Goal: Task Accomplishment & Management: Use online tool/utility

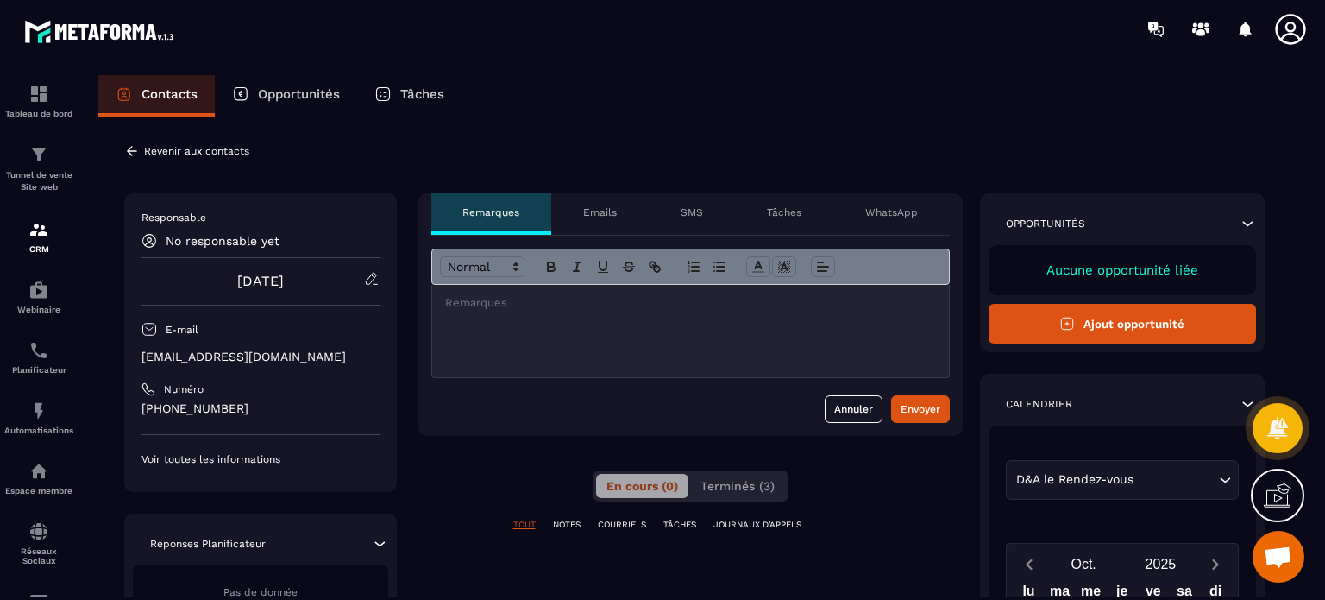
click at [932, 494] on div "**********" at bounding box center [690, 611] width 544 height 836
drag, startPoint x: 284, startPoint y: 362, endPoint x: 127, endPoint y: 351, distance: 157.4
click at [127, 351] on div "Responsable No responsable yet toussaint E-mail hello@meta-genius.io Numéro +33…" at bounding box center [260, 342] width 273 height 299
copy p "hello@meta-genius.io"
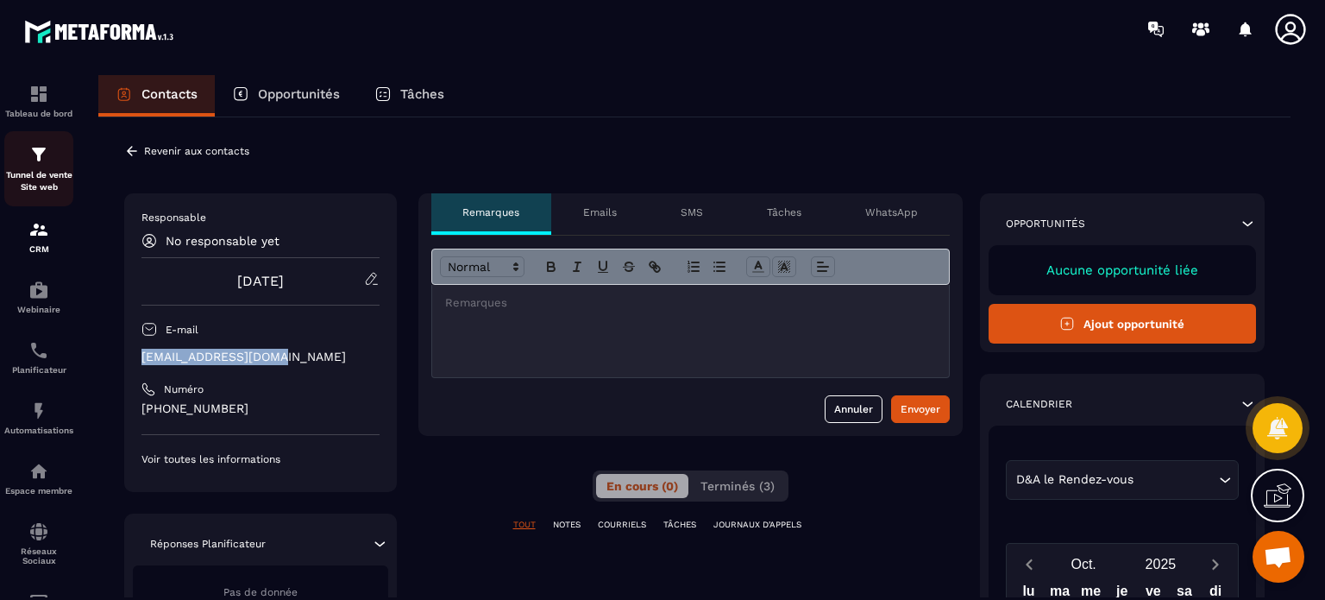
click at [56, 152] on div "Tunnel de vente Site web" at bounding box center [38, 168] width 69 height 49
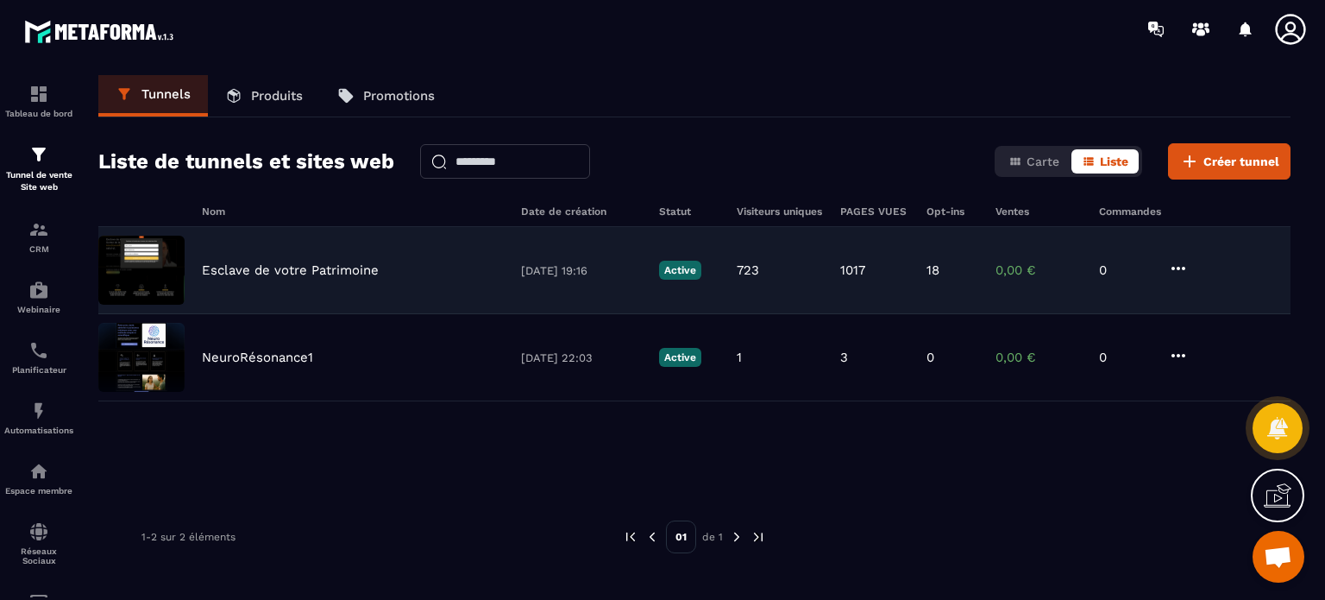
click at [282, 274] on p "Esclave de votre Patrimoine" at bounding box center [290, 270] width 177 height 16
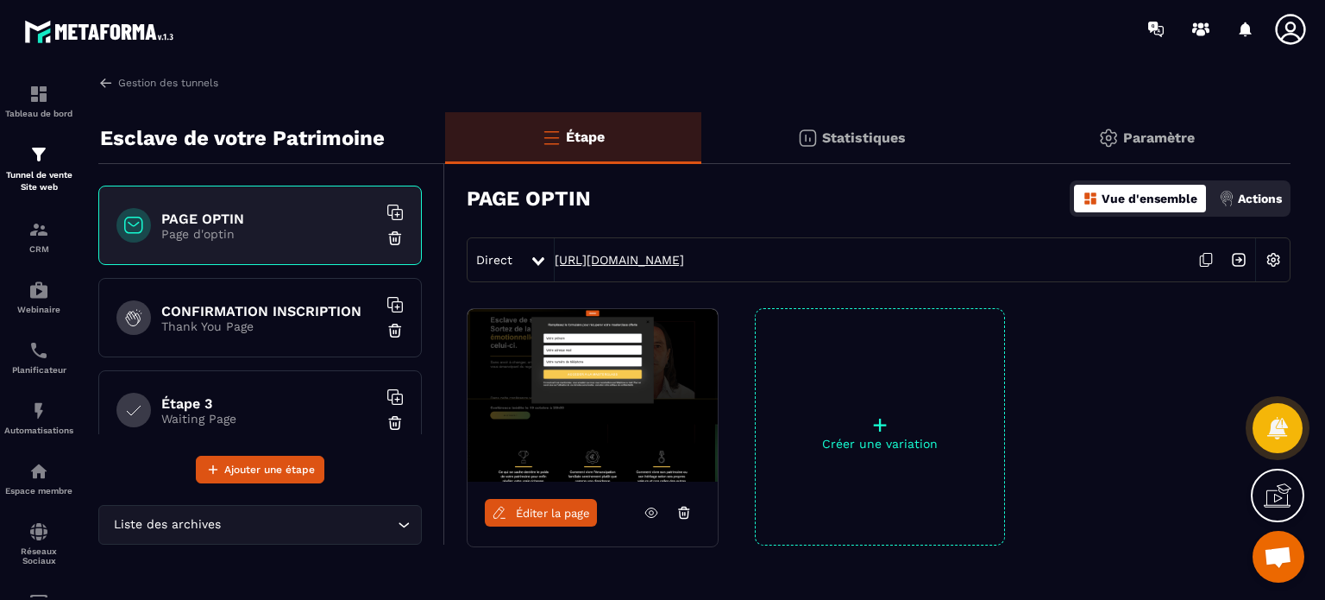
click at [649, 262] on link "https://vip.metaforma.io/inscription-conference" at bounding box center [619, 260] width 129 height 14
click at [526, 511] on span "Éditer la page" at bounding box center [553, 512] width 74 height 13
